Goal: Use online tool/utility: Utilize a website feature to perform a specific function

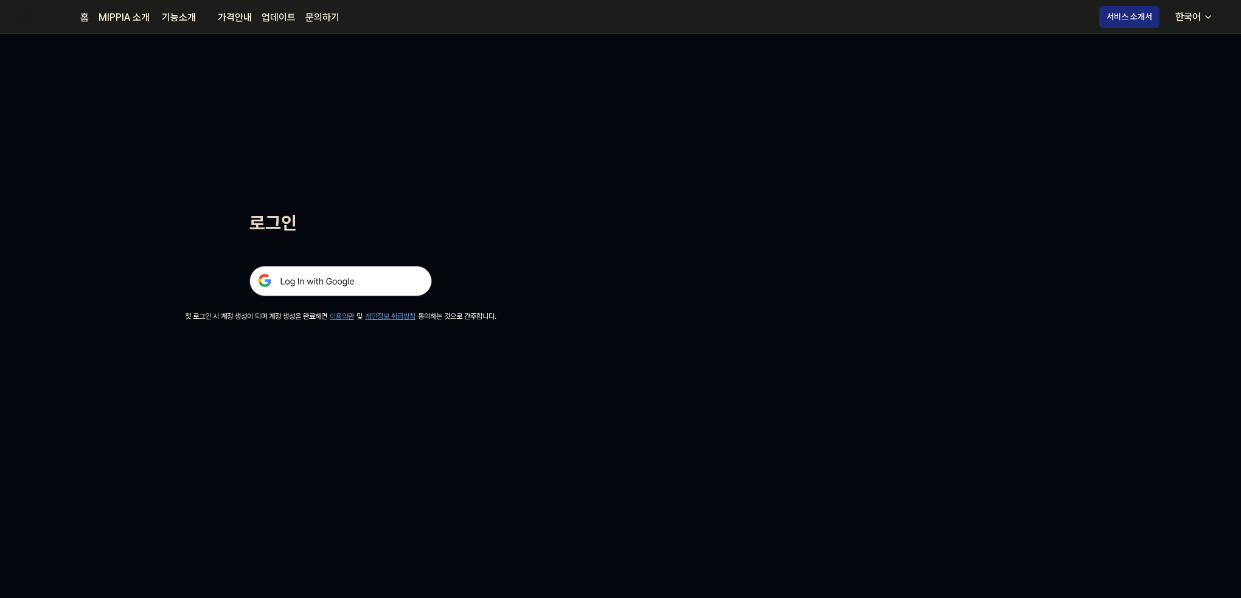
click at [345, 301] on div "로그인 첫 로그인 시 계정 생성이 되며 계정 생성을 완료하면 이용약관 및 개인정보 취급방침 동의하는 것으로 간주합니다." at bounding box center [340, 178] width 681 height 288
click at [343, 279] on img at bounding box center [340, 281] width 183 height 30
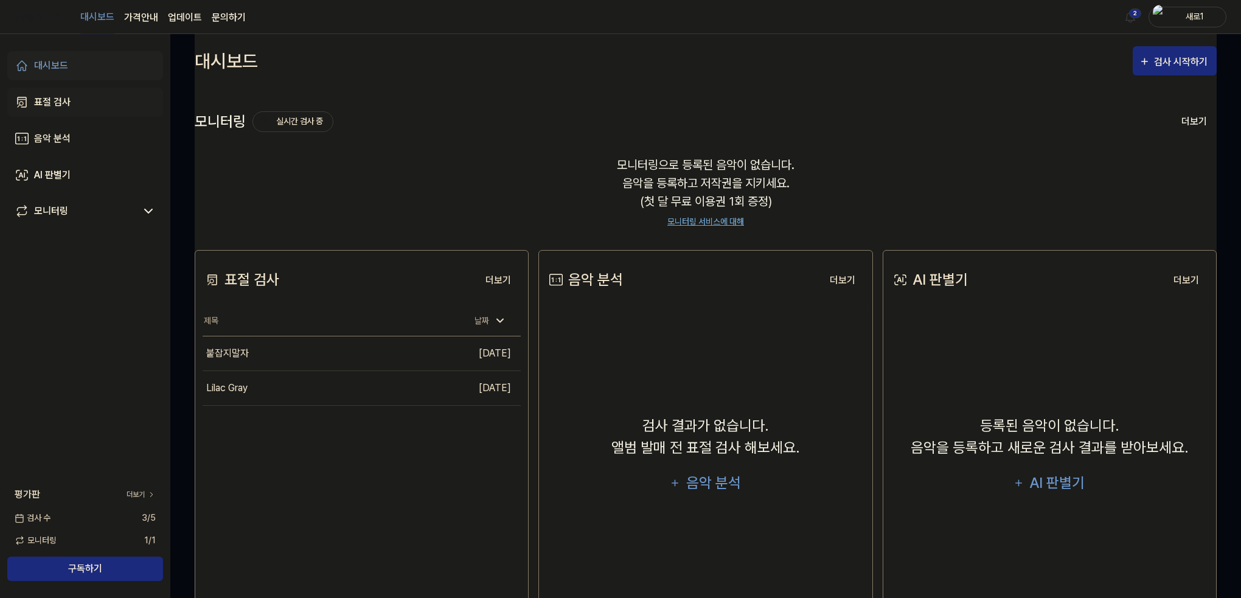
click at [90, 94] on link "표절 검사" at bounding box center [85, 102] width 156 height 29
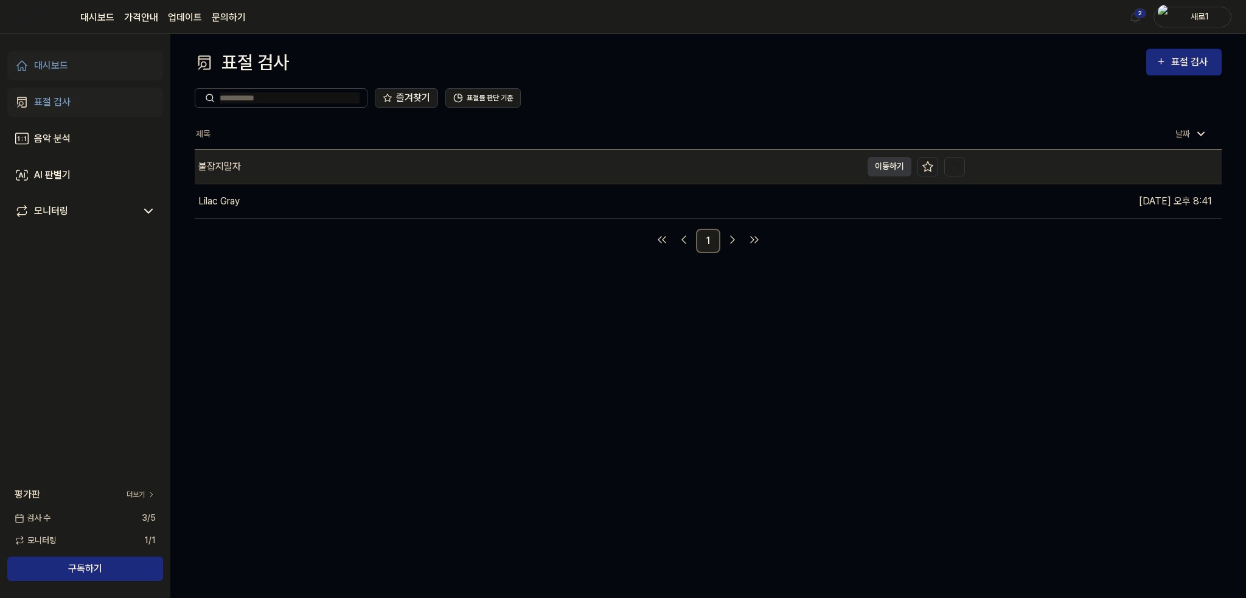
click at [316, 166] on div "붙잡지말자" at bounding box center [528, 167] width 667 height 34
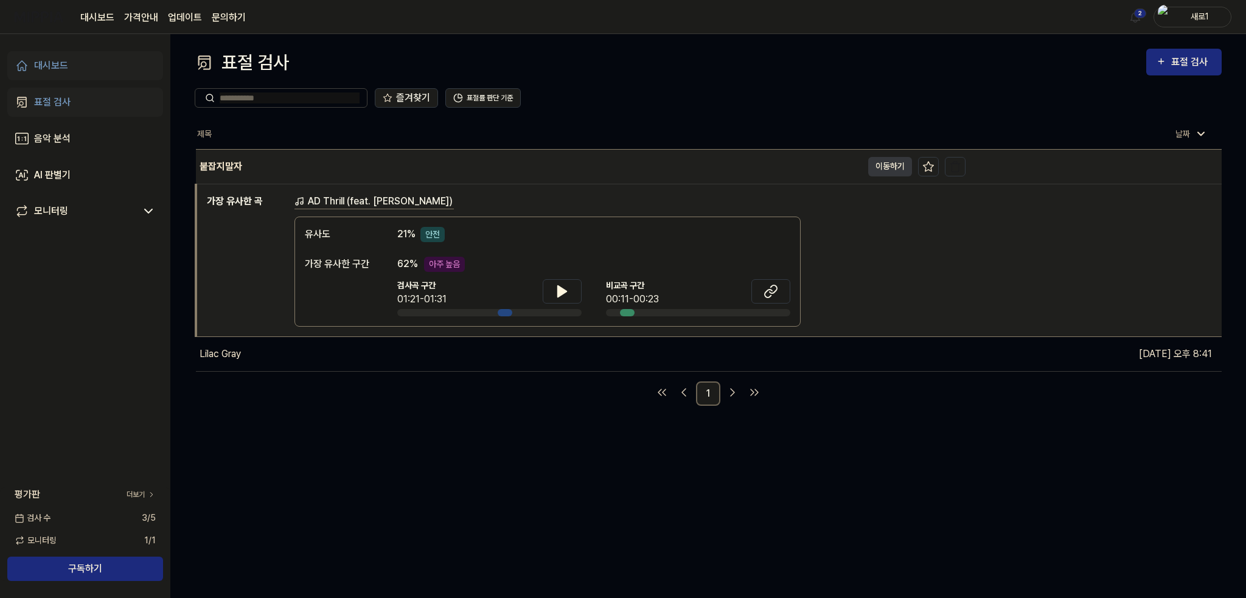
click at [316, 166] on div "붙잡지말자" at bounding box center [529, 167] width 666 height 34
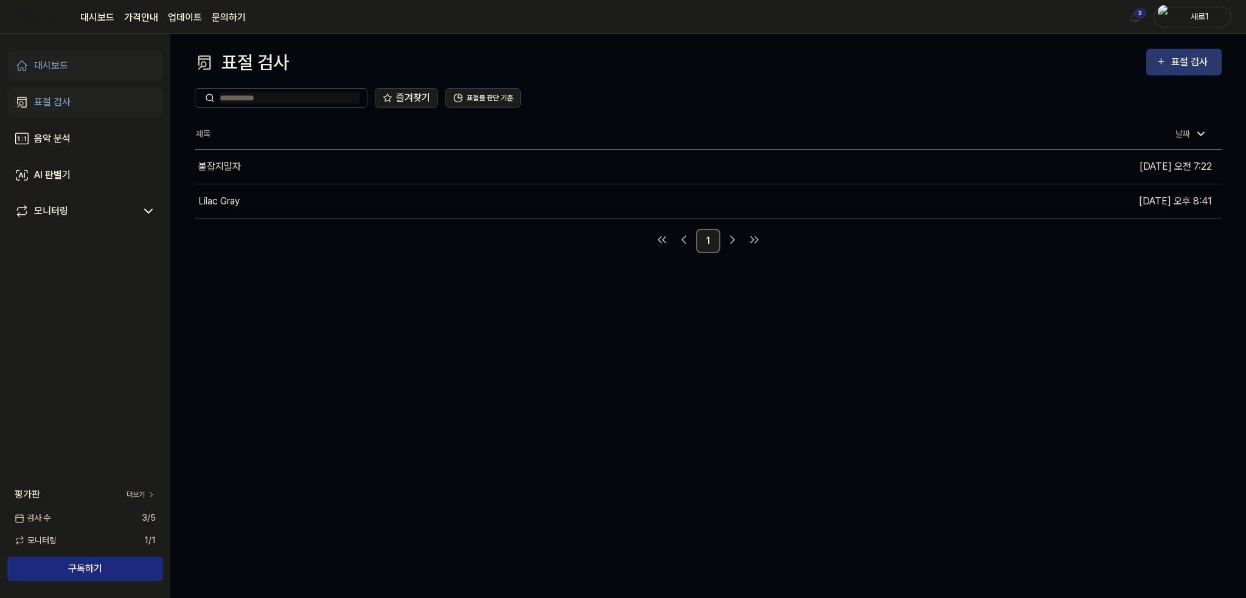
click at [1194, 69] on div "표절 검사" at bounding box center [1191, 62] width 41 height 16
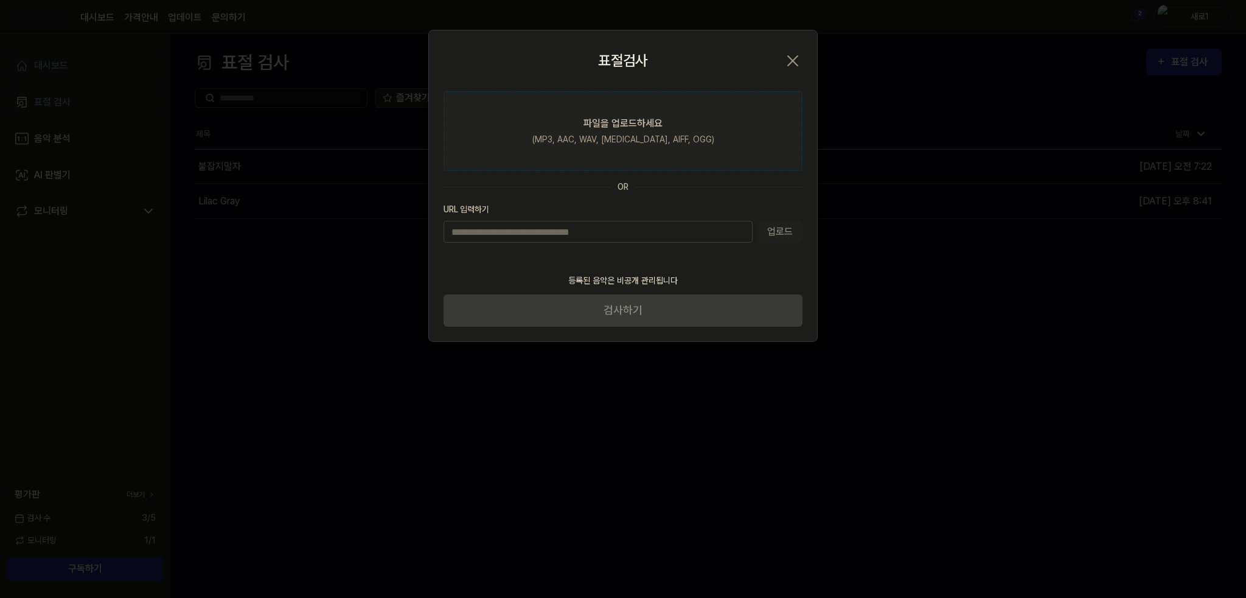
click at [548, 110] on label "파일을 업로드하세요 (MP3, AAC, WAV, [MEDICAL_DATA], AIFF, OGG)" at bounding box center [623, 131] width 359 height 80
click at [0, 0] on input "파일을 업로드하세요 (MP3, AAC, WAV, [MEDICAL_DATA], AIFF, OGG)" at bounding box center [0, 0] width 0 height 0
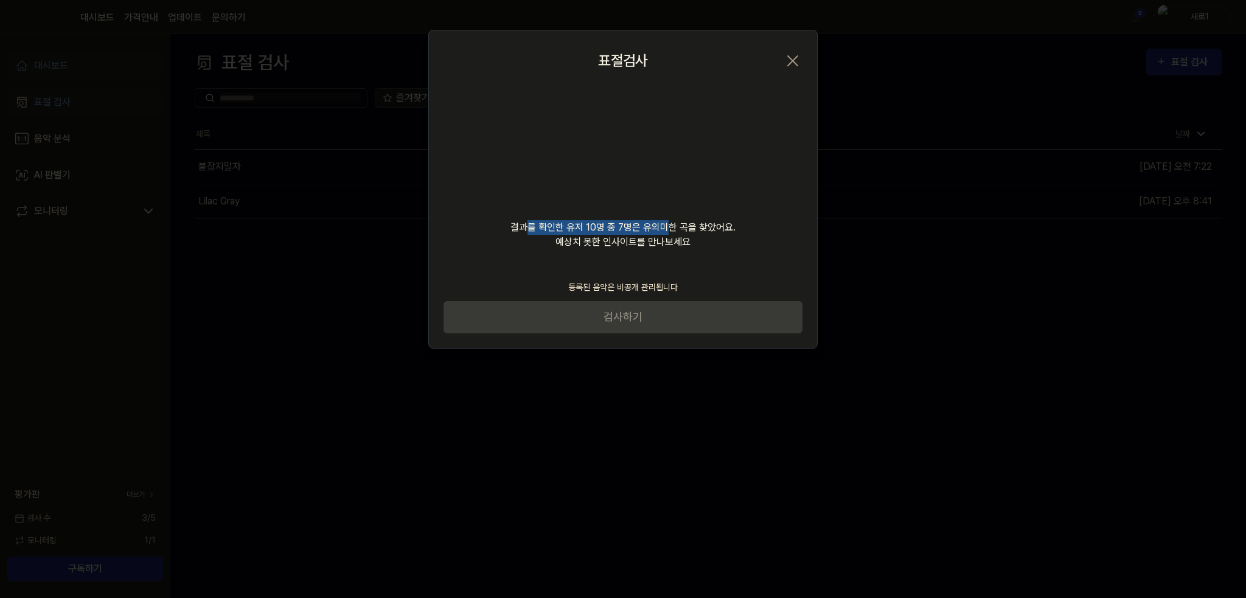
drag, startPoint x: 525, startPoint y: 228, endPoint x: 666, endPoint y: 234, distance: 141.3
click at [666, 234] on div "결과를 확인한 유저 10명 중 7명은 유의미한 곡을 찾았어요. 예상치 못한 인사이트를 만나보세요" at bounding box center [623, 170] width 388 height 158
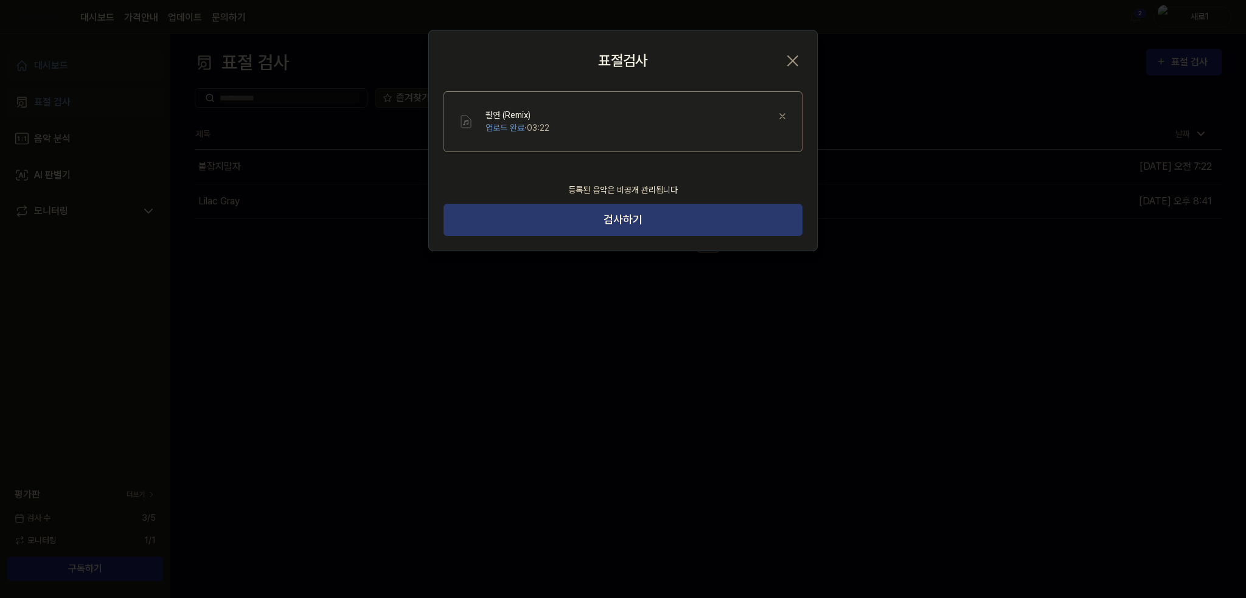
click at [613, 228] on button "검사하기" at bounding box center [623, 220] width 359 height 32
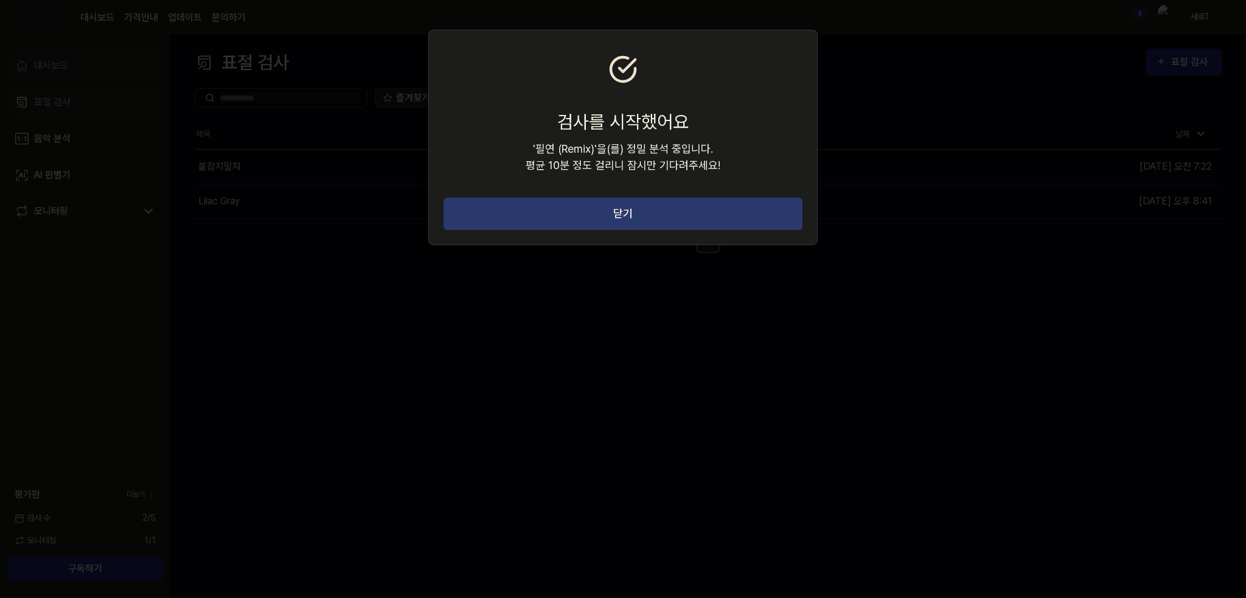
click at [602, 216] on button "닫기" at bounding box center [623, 214] width 359 height 32
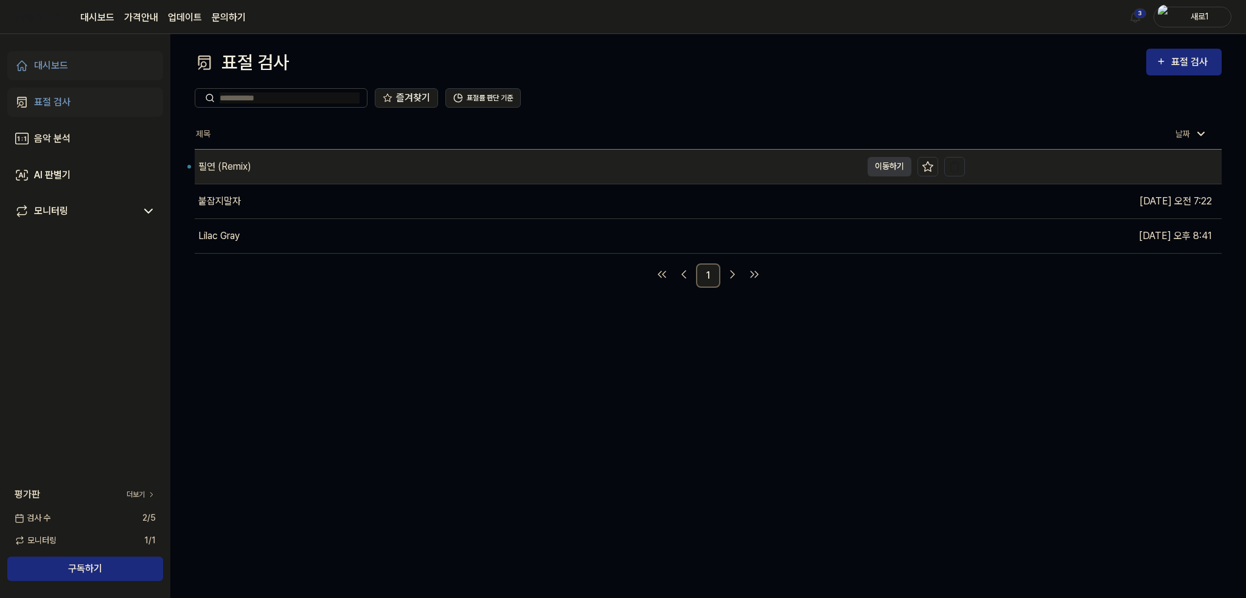
drag, startPoint x: 263, startPoint y: 167, endPoint x: 296, endPoint y: 181, distance: 36.0
click at [263, 167] on div "필연 (Remix)" at bounding box center [528, 167] width 667 height 34
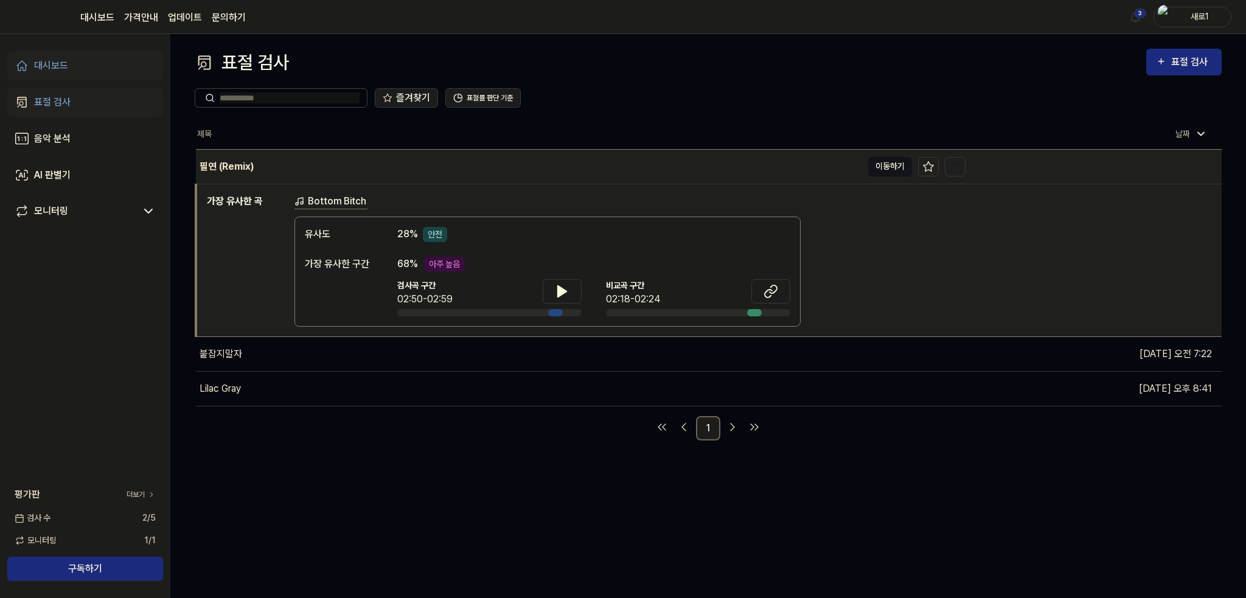
click at [888, 164] on button "이동하기" at bounding box center [890, 166] width 44 height 19
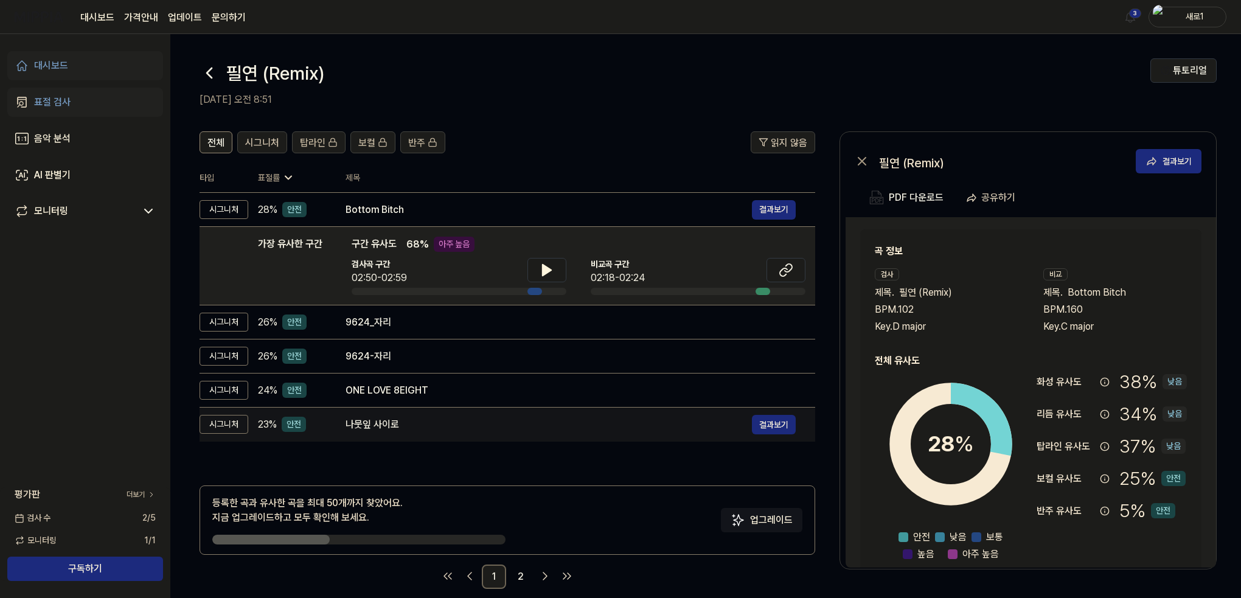
click at [332, 423] on td "나뭇잎 사이로 결과보기" at bounding box center [570, 425] width 489 height 34
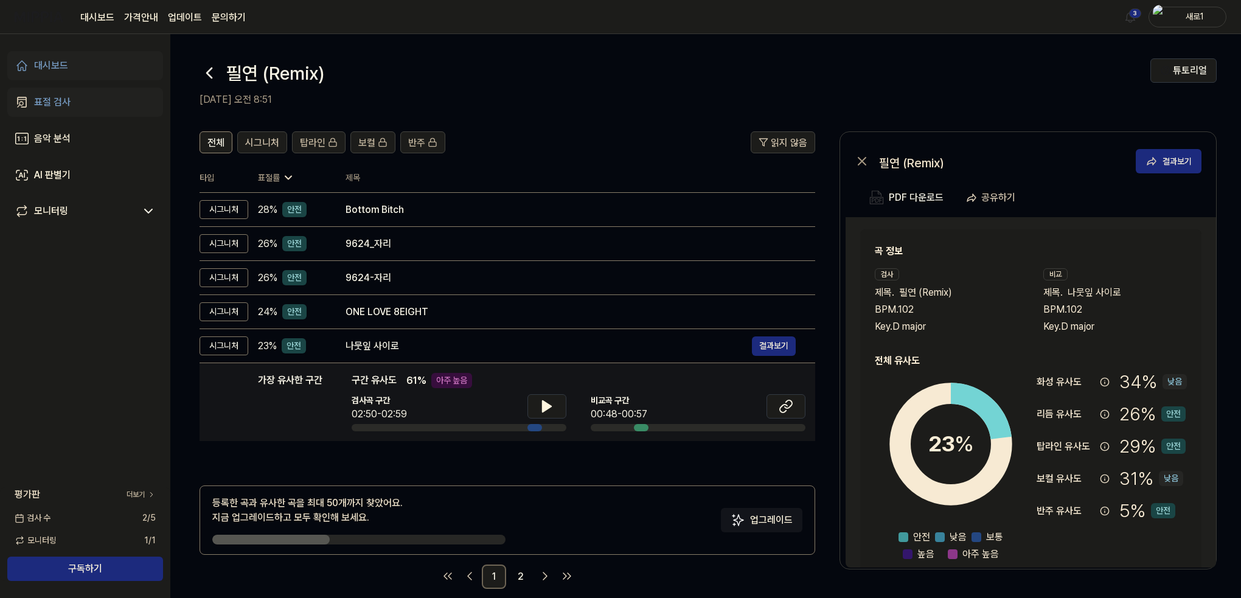
click at [330, 385] on div "가장 유사한 구간 가장 유사한 구간 구간 유사도 61 % 아주 높음 검사곡 구간 02:50-02:59 [GEOGRAPHIC_DATA] 구간 0…" at bounding box center [507, 402] width 596 height 58
